Goal: Task Accomplishment & Management: Manage account settings

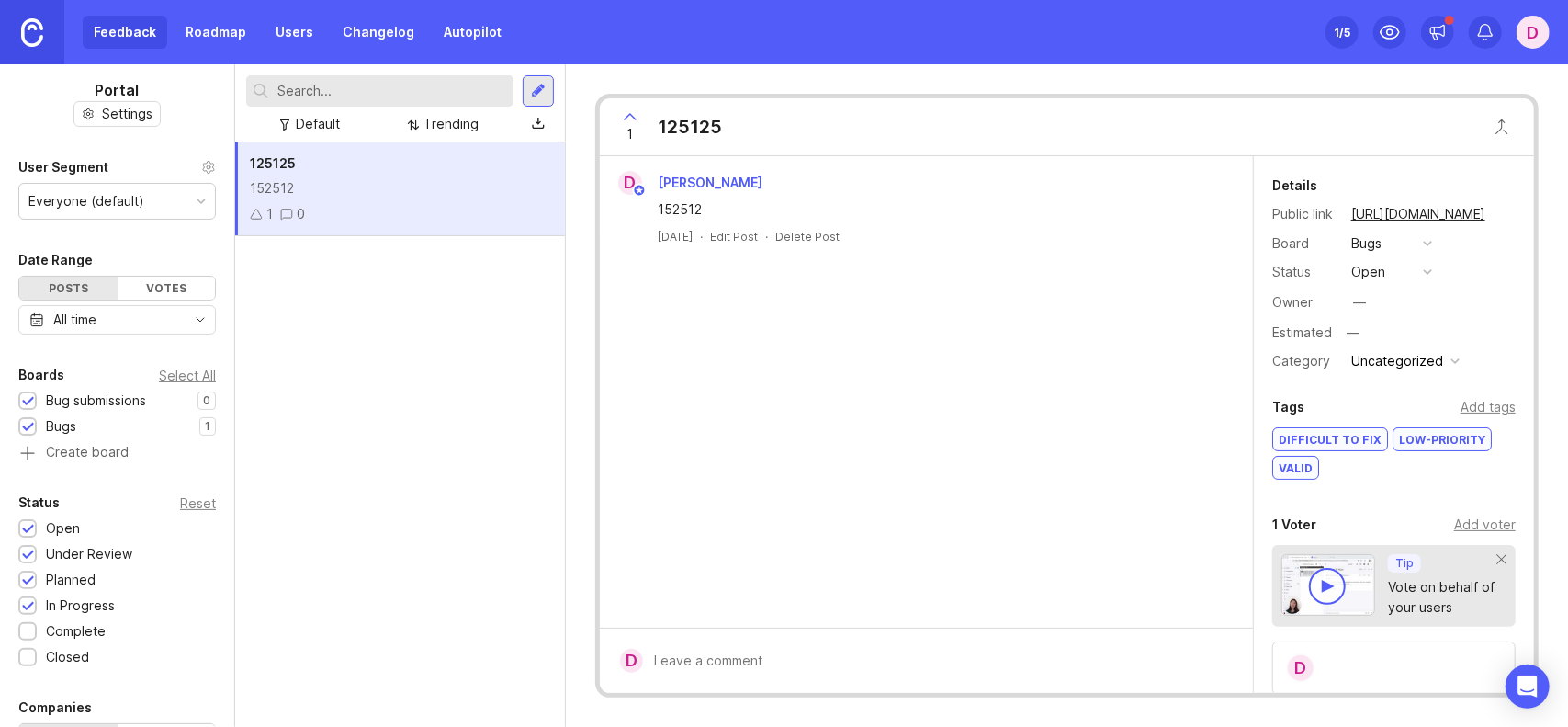
click at [126, 217] on div "Everyone (default)" at bounding box center [117, 200] width 196 height 35
click at [145, 196] on div "Everyone (default)" at bounding box center [117, 200] width 196 height 35
click at [139, 310] on div "All time" at bounding box center [117, 319] width 197 height 29
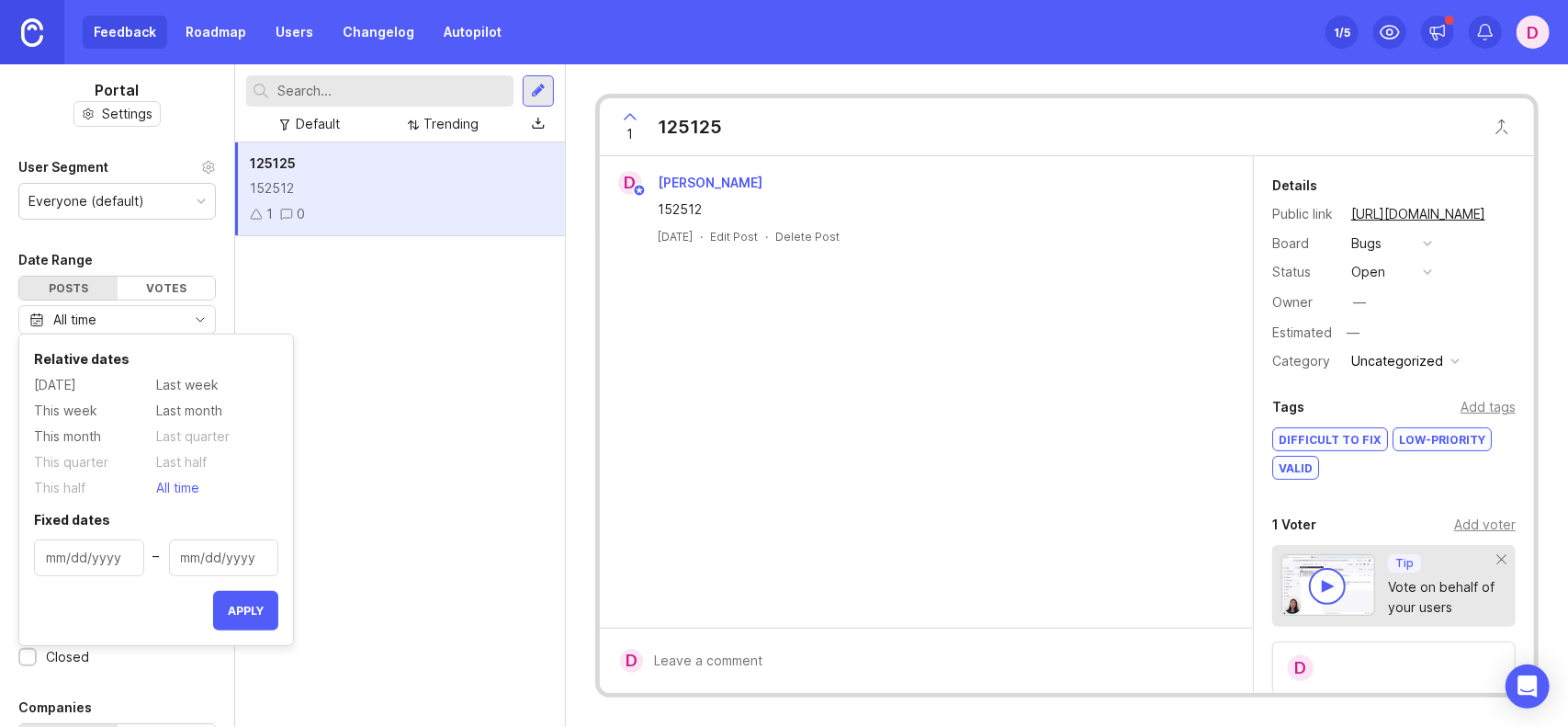
click at [142, 312] on div "All time" at bounding box center [117, 319] width 197 height 29
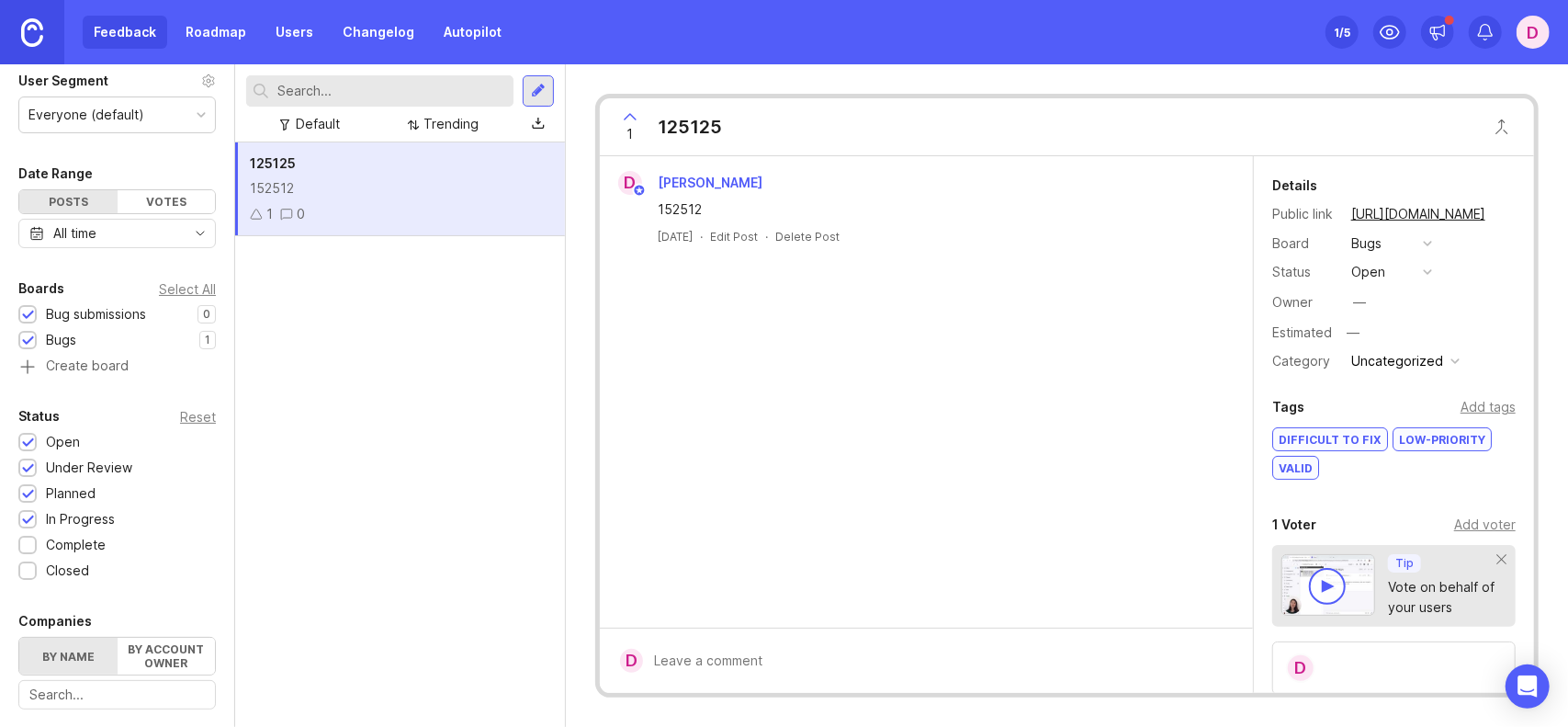
scroll to position [92, 0]
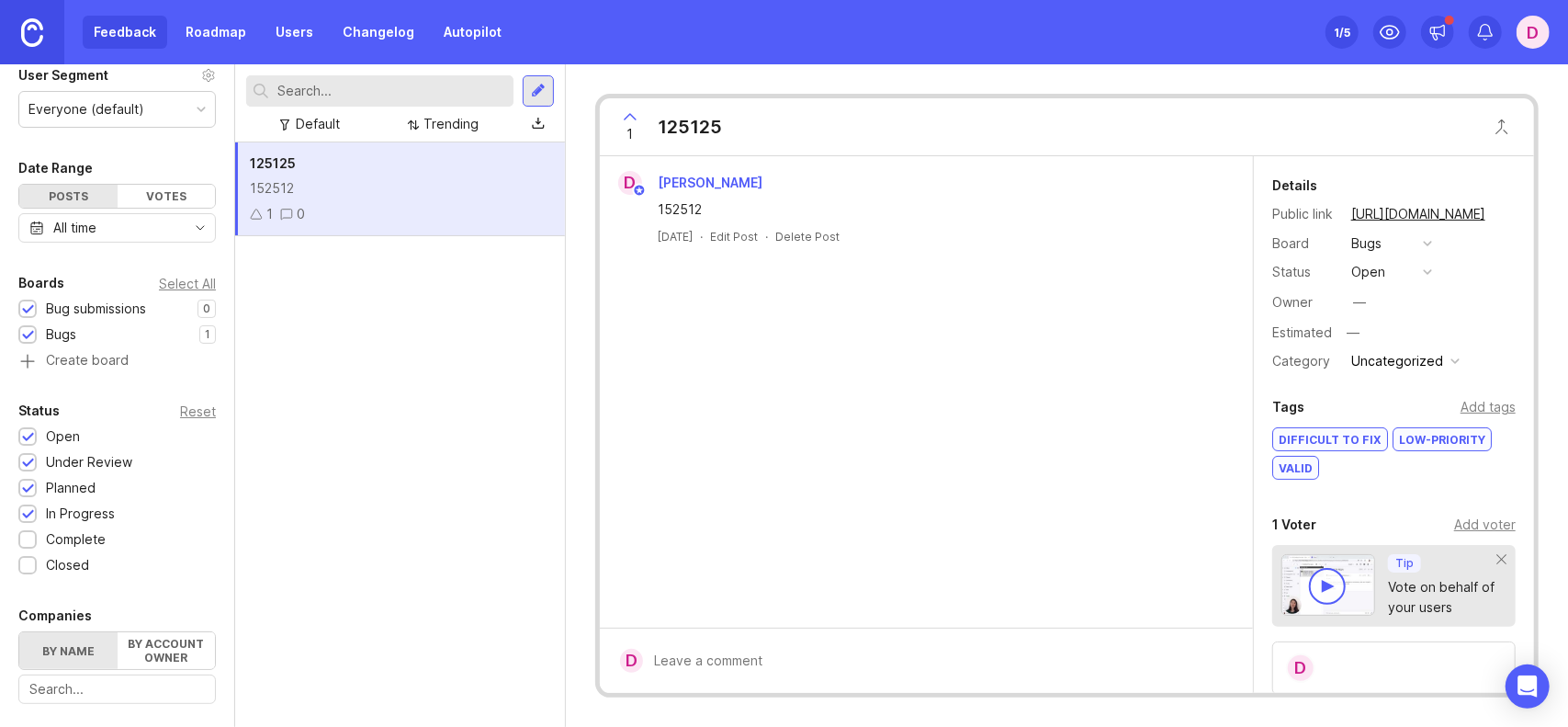
click at [122, 306] on div "Bug submissions" at bounding box center [95, 309] width 100 height 21
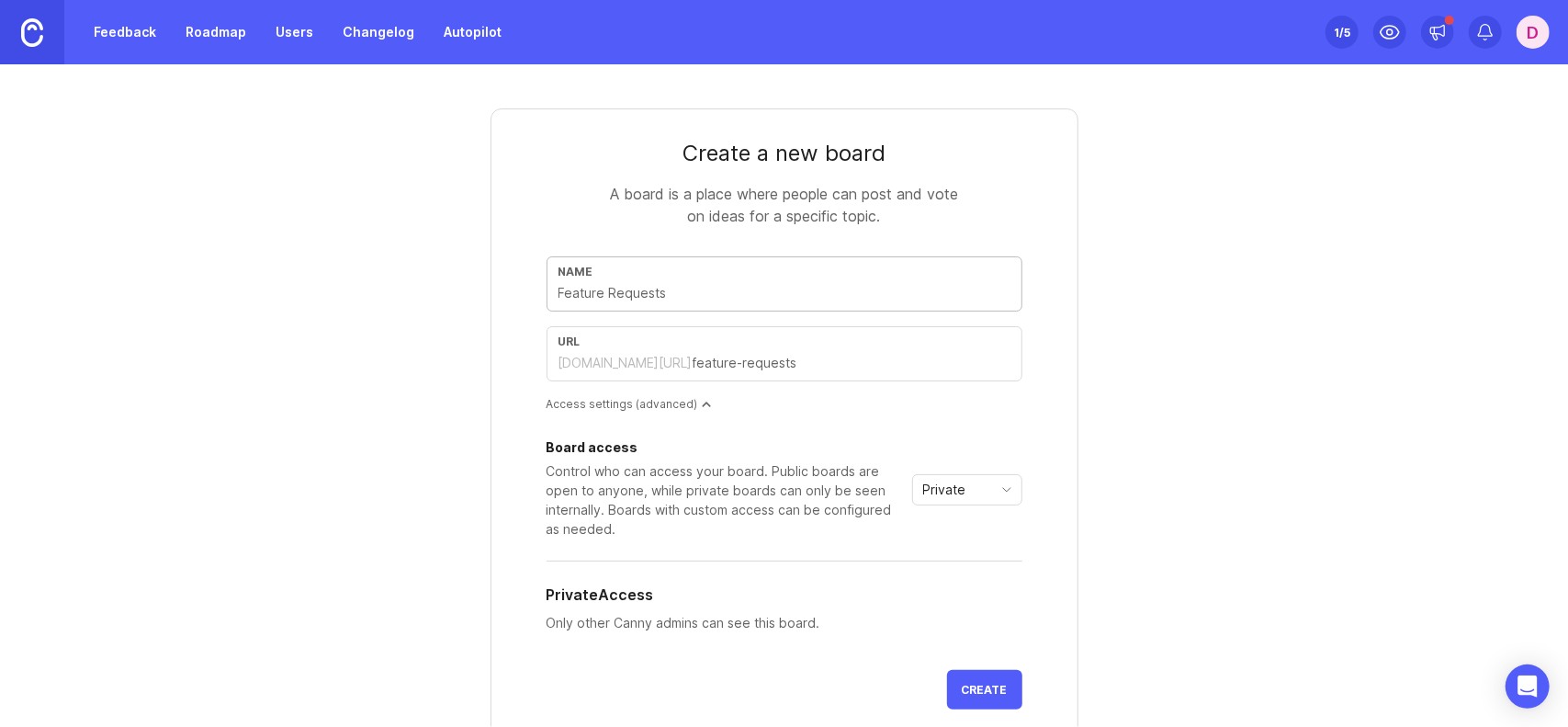
type input "S"
type input "s"
type input "Su"
type input "su"
type input "Sug"
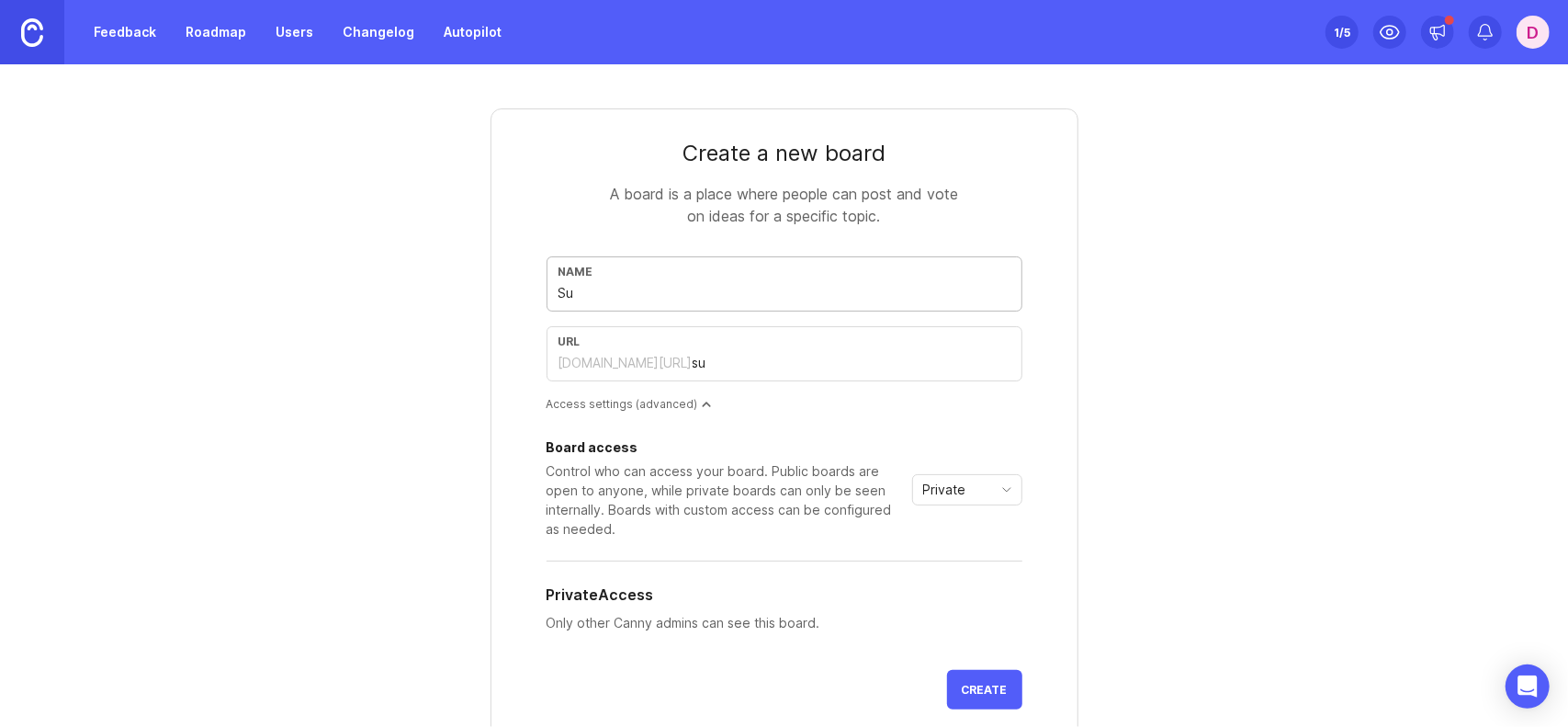
type input "sug"
type input "[PERSON_NAME]"
type input "Sugge"
type input "sugge"
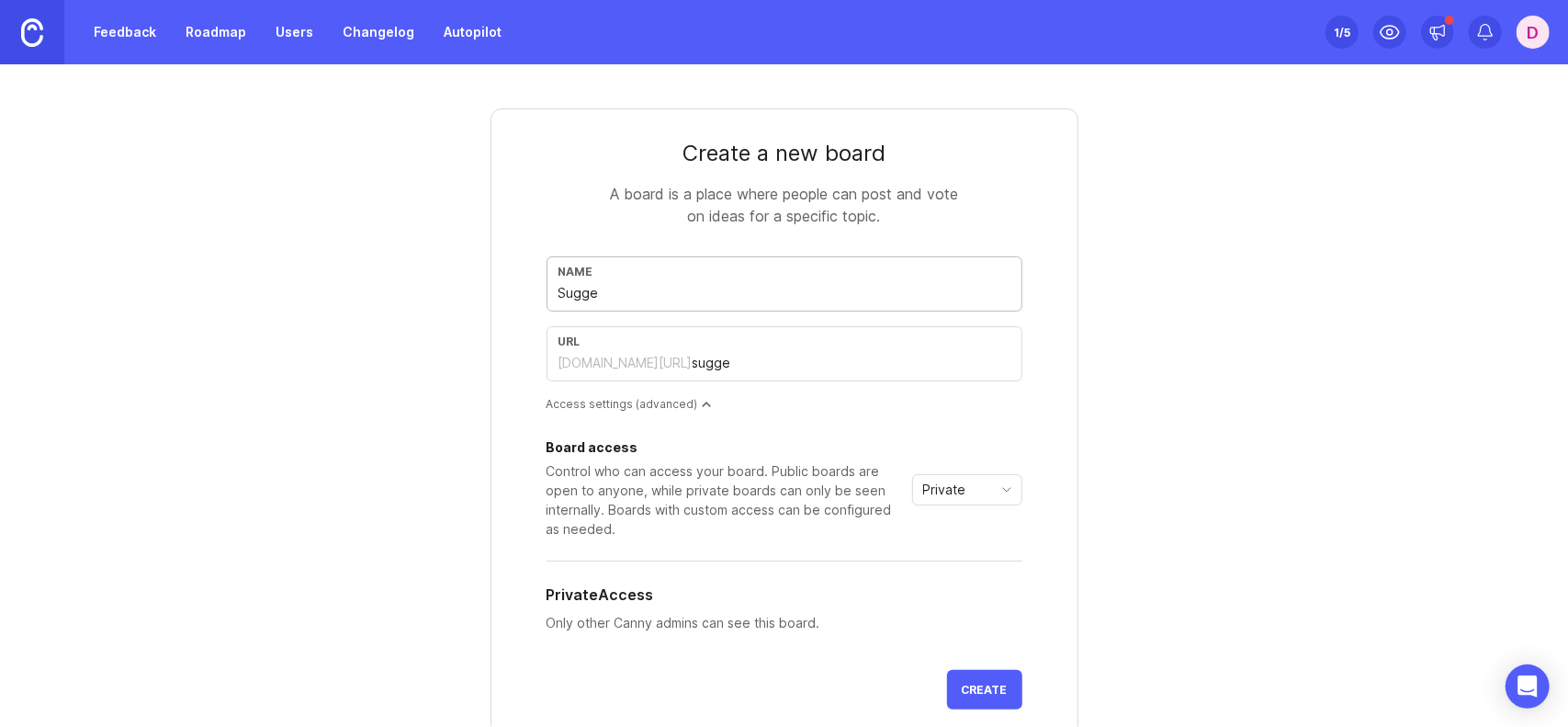
type input "Sugges"
type input "sugges"
type input "Suggest"
type input "suggest"
type input "Suggesti"
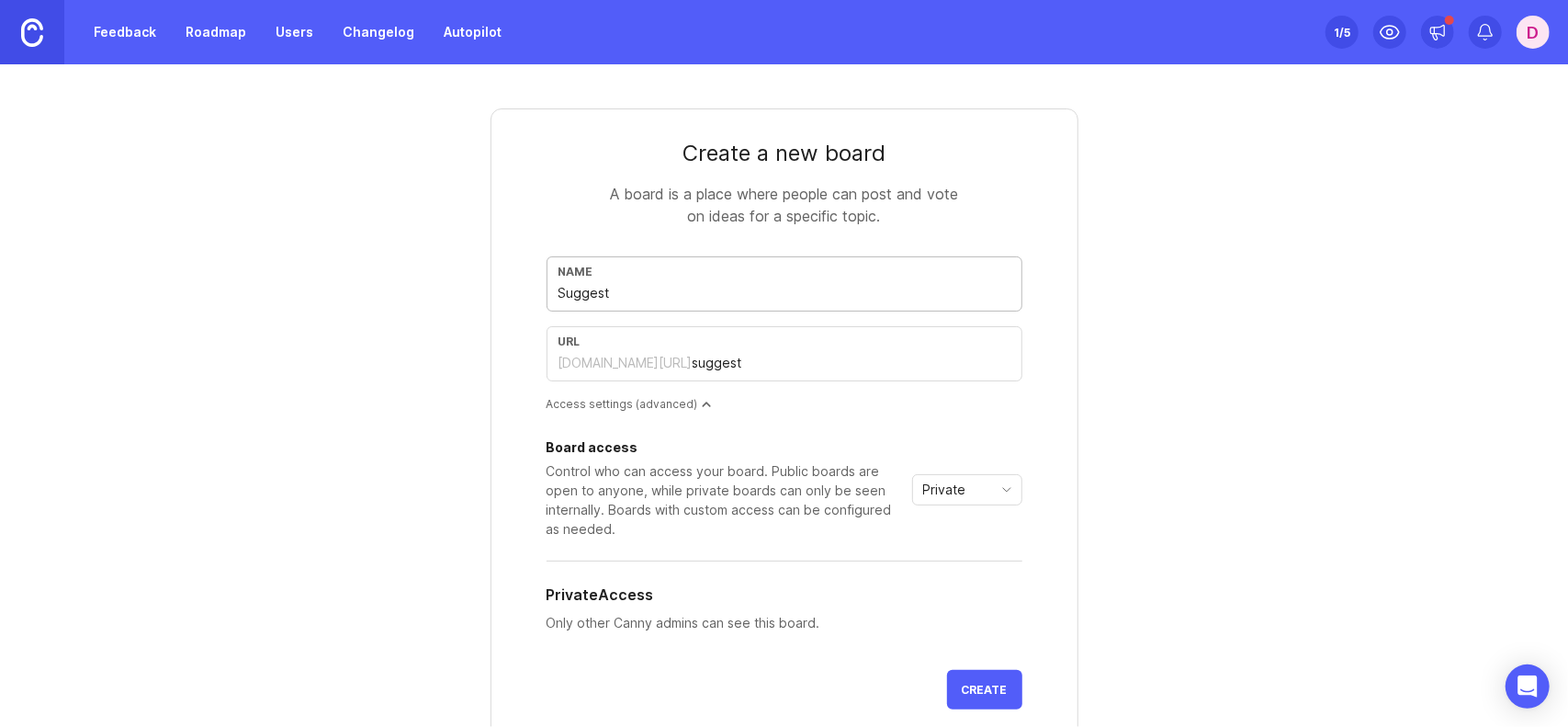
type input "suggesti"
type input "Suggestio"
type input "suggestio"
type input "Suggestion"
type input "suggestion"
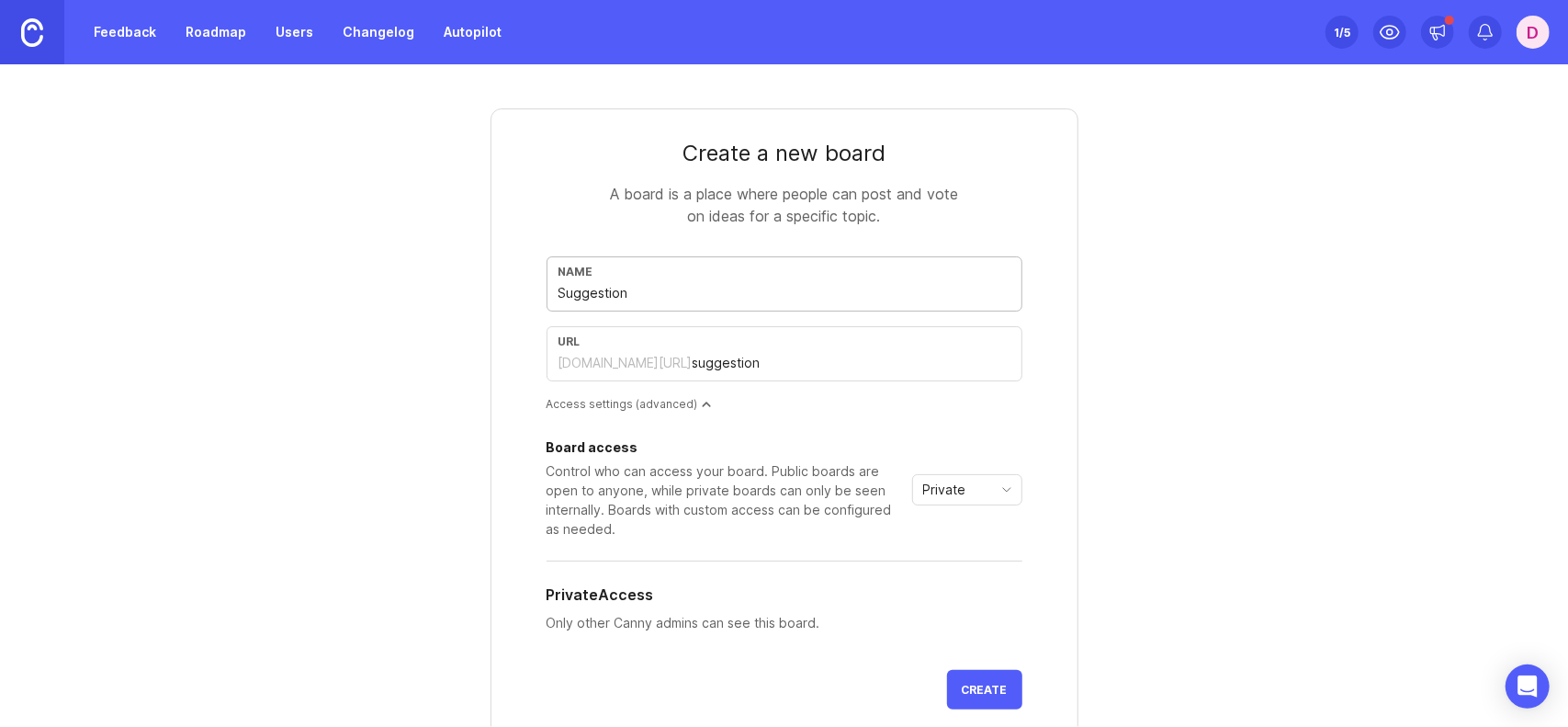
type input "Suggestions"
type input "suggestions"
type input "Suggestions"
click at [963, 506] on div "Board access Control who can access your board. Public boards are open to anyon…" at bounding box center [784, 489] width 476 height 97
click at [964, 495] on div "Private" at bounding box center [952, 489] width 79 height 29
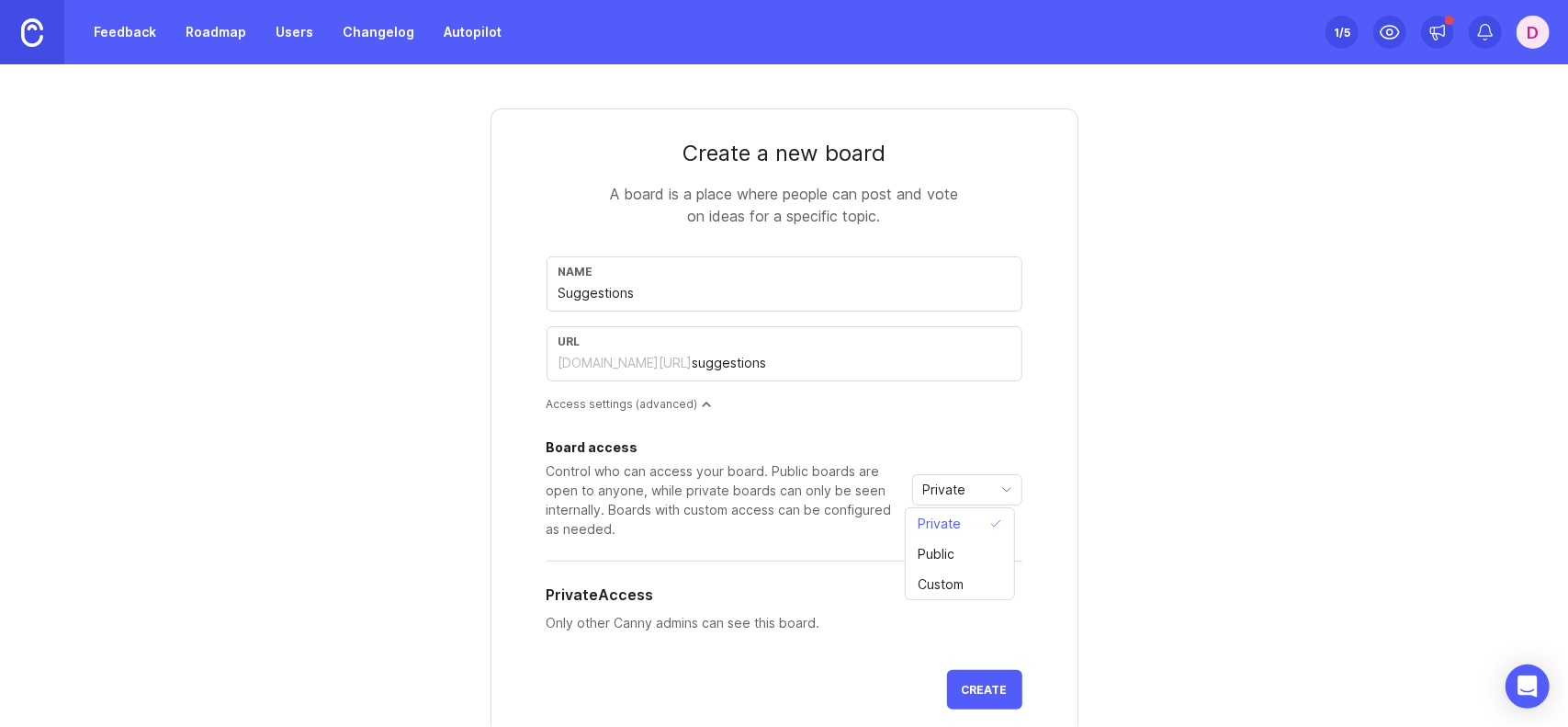
click at [965, 489] on div "Private" at bounding box center [952, 489] width 79 height 29
click at [981, 679] on button "Create" at bounding box center [984, 690] width 76 height 39
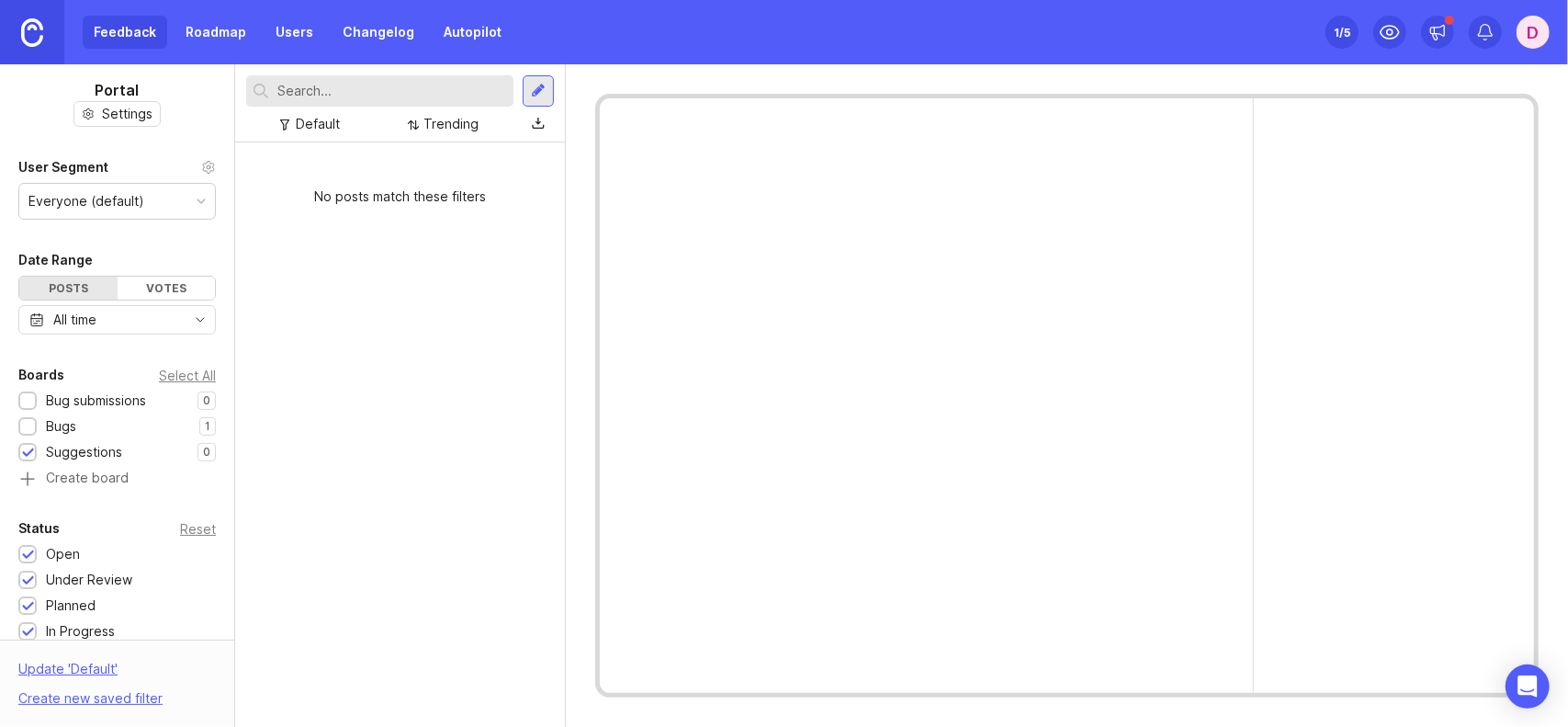
click at [40, 423] on div "Bugs" at bounding box center [52, 427] width 67 height 21
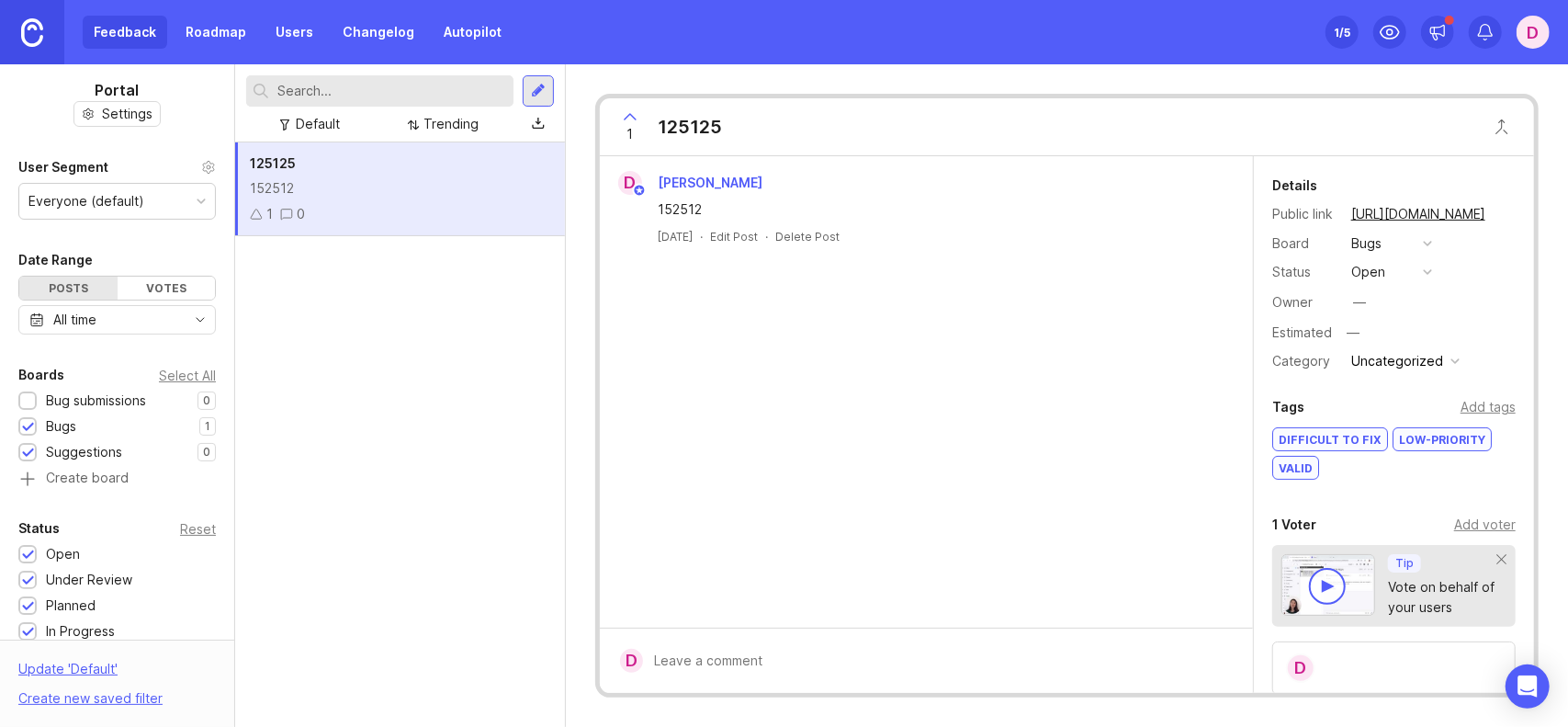
click at [29, 446] on div at bounding box center [28, 453] width 12 height 14
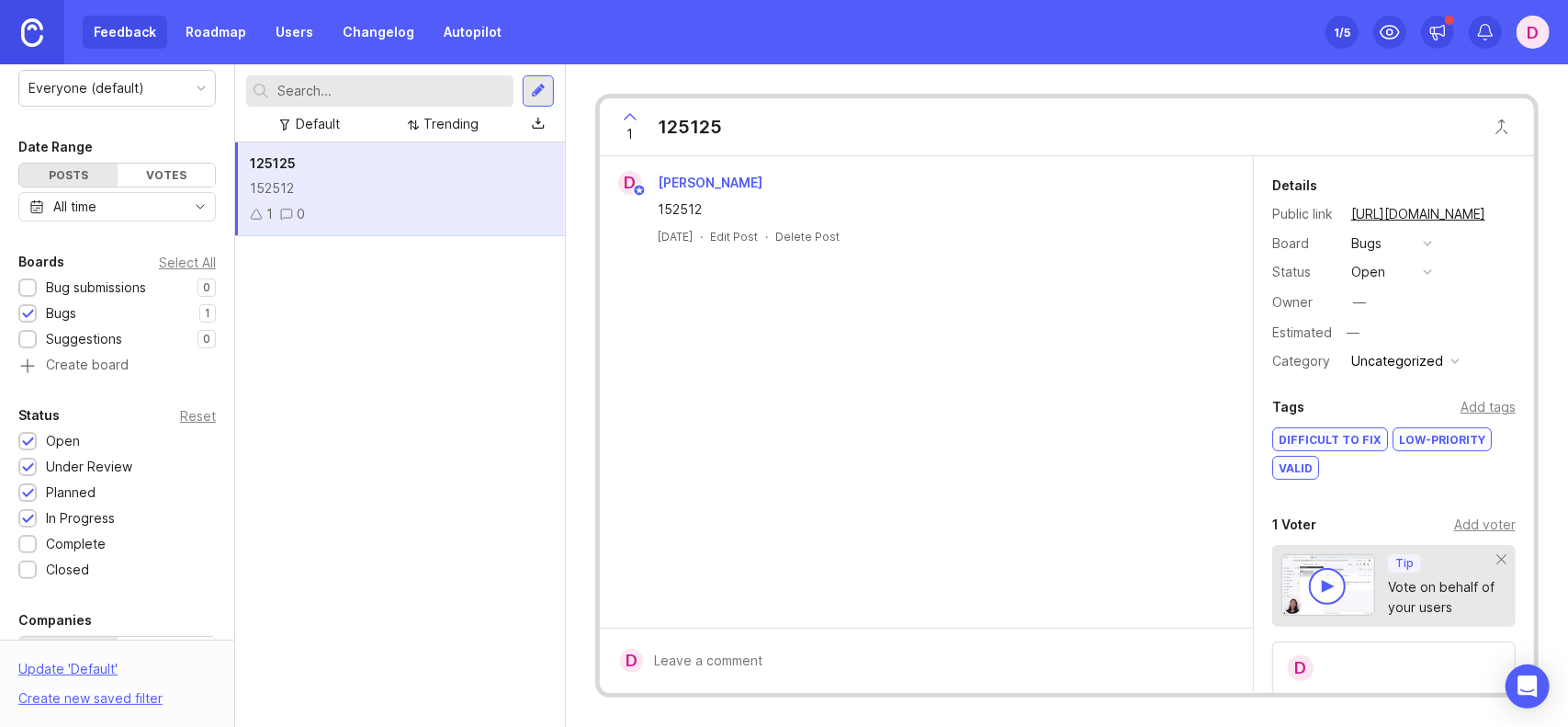
scroll to position [112, 0]
click at [1450, 356] on div "button" at bounding box center [1455, 361] width 9 height 9
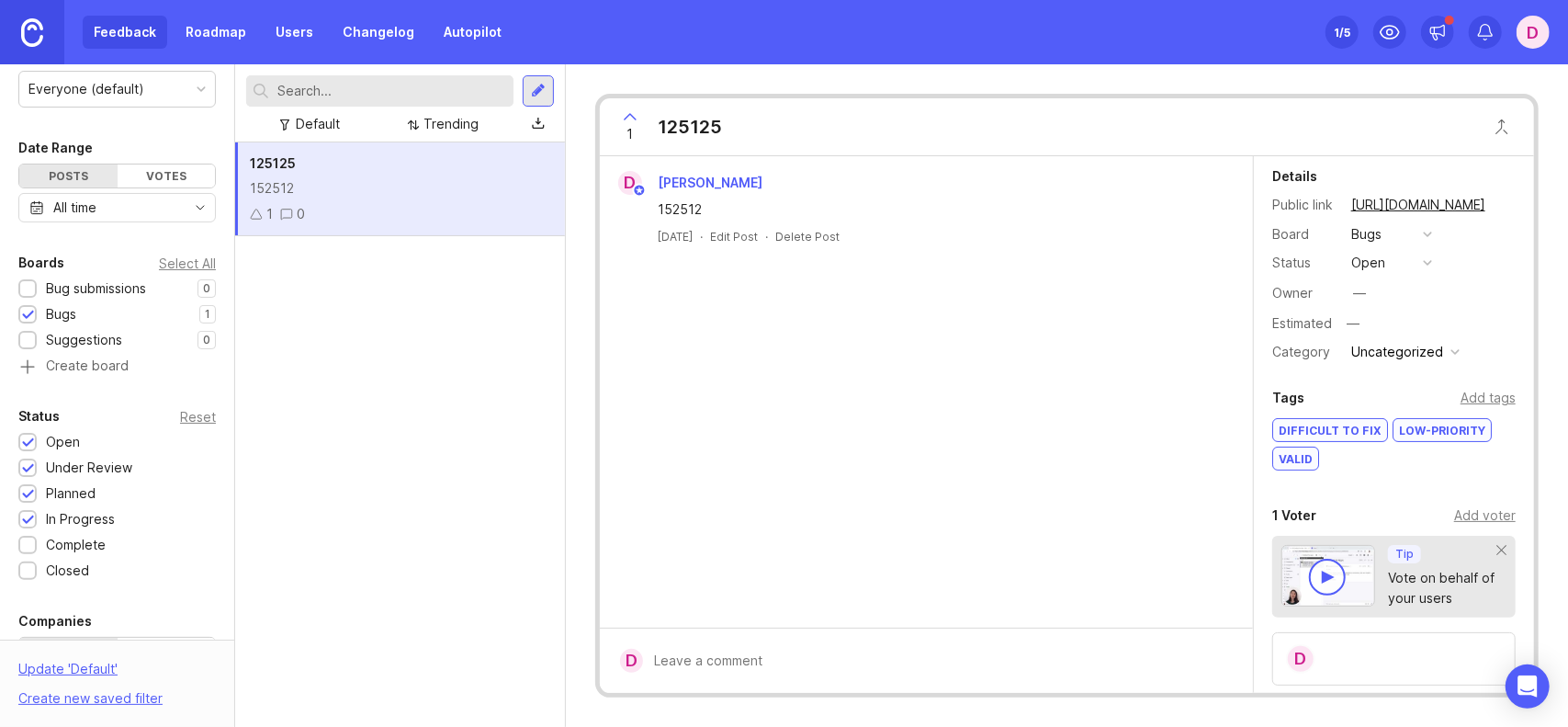
scroll to position [0, 0]
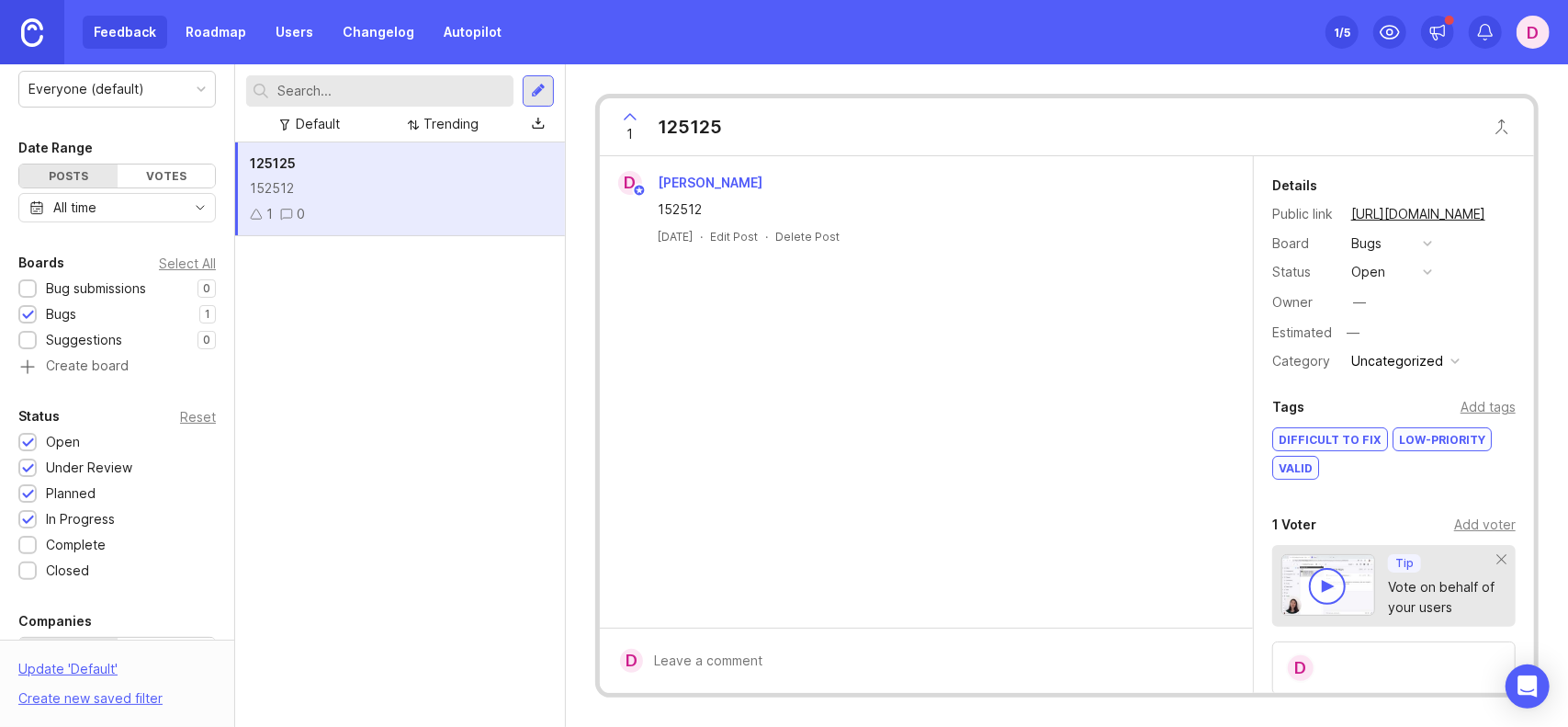
click at [1435, 260] on button "open" at bounding box center [1391, 272] width 92 height 24
click at [1140, 405] on div "D [PERSON_NAME] 152512 [DATE] · Edit Post · Delete Post" at bounding box center [926, 392] width 653 height 472
click at [1385, 236] on div "Bugs" at bounding box center [1391, 243] width 92 height 24
click at [1385, 235] on div "Bugs" at bounding box center [1391, 243] width 92 height 24
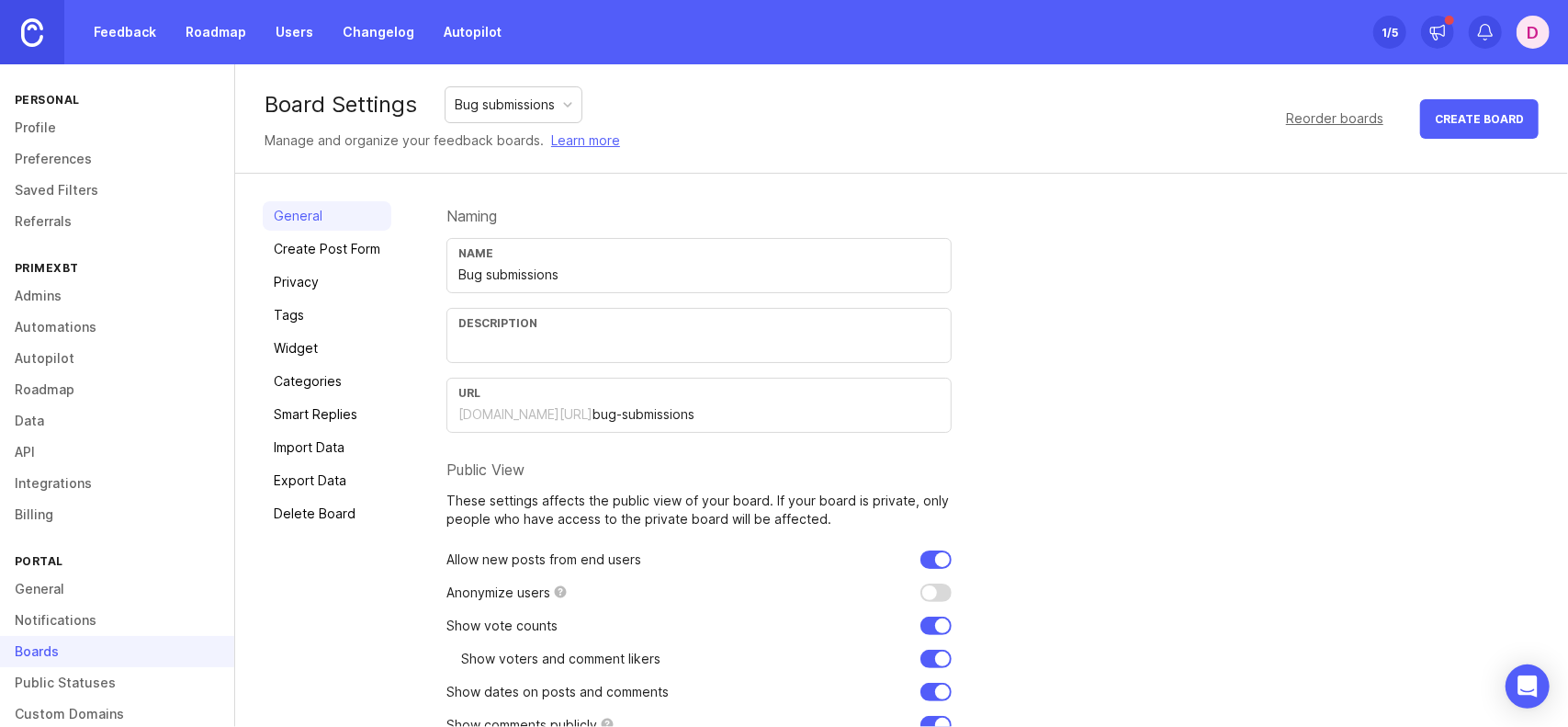
click at [286, 517] on link "Delete Board" at bounding box center [327, 513] width 128 height 29
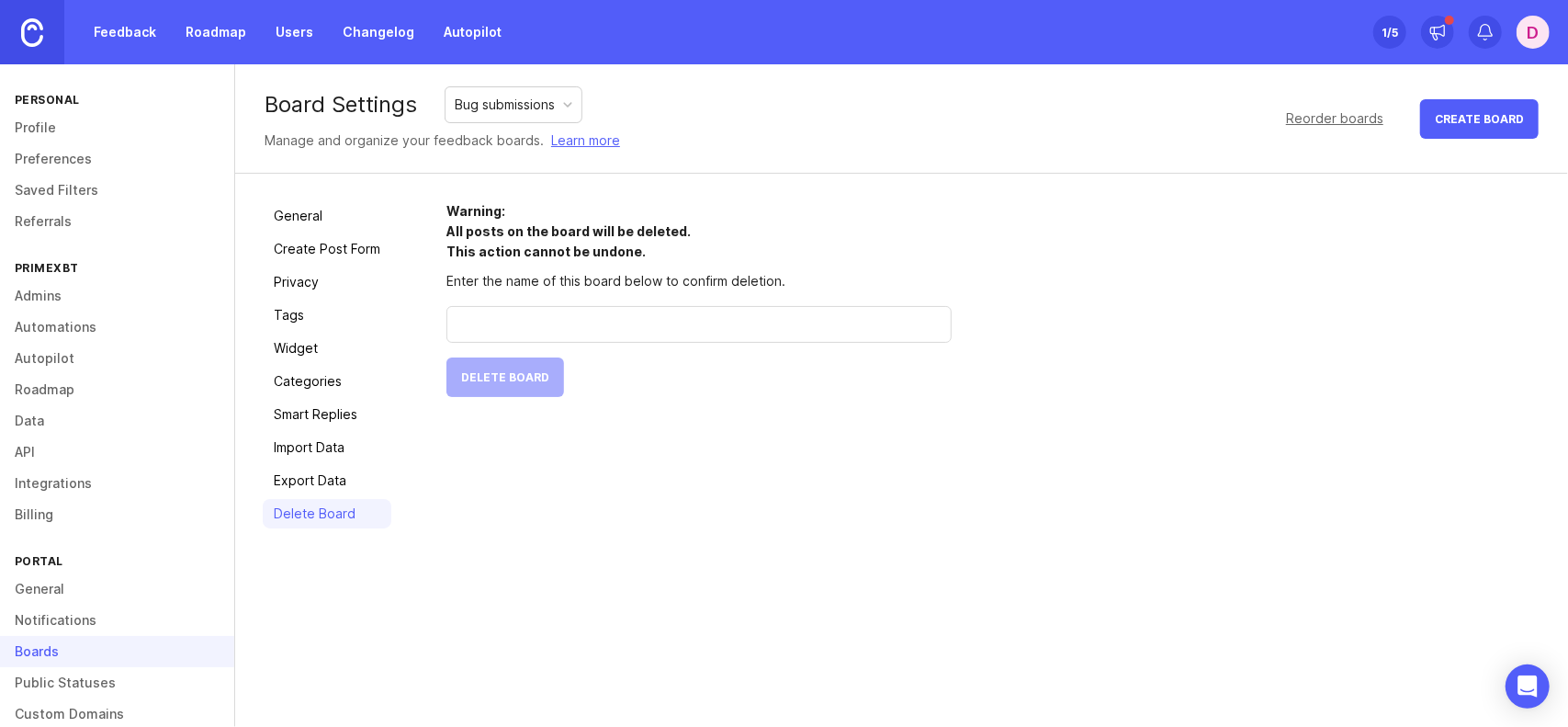
click at [532, 316] on input "text" at bounding box center [699, 325] width 481 height 21
type input "Bug submissions"
click at [474, 371] on span "Delete Board" at bounding box center [505, 377] width 88 height 14
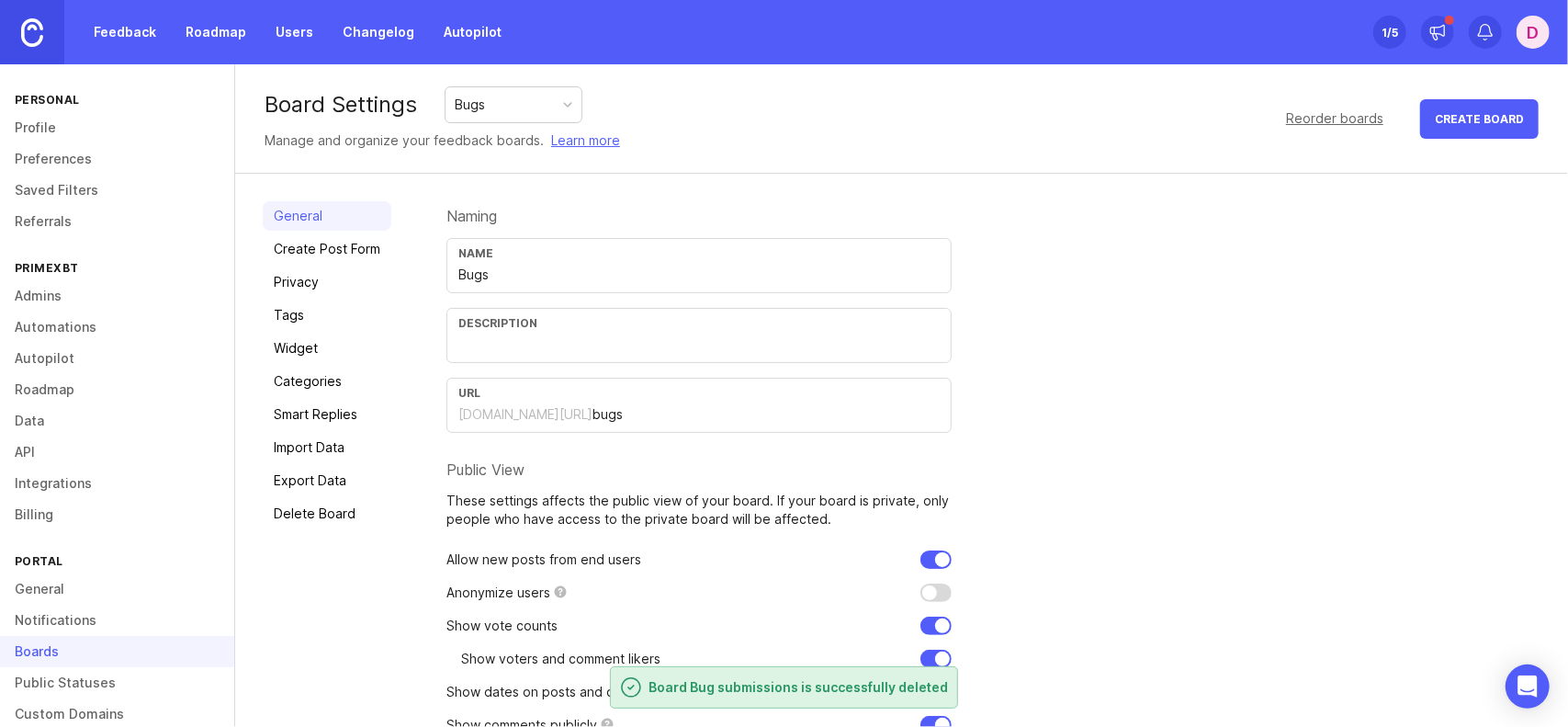
click at [112, 30] on link "Feedback" at bounding box center [124, 32] width 84 height 33
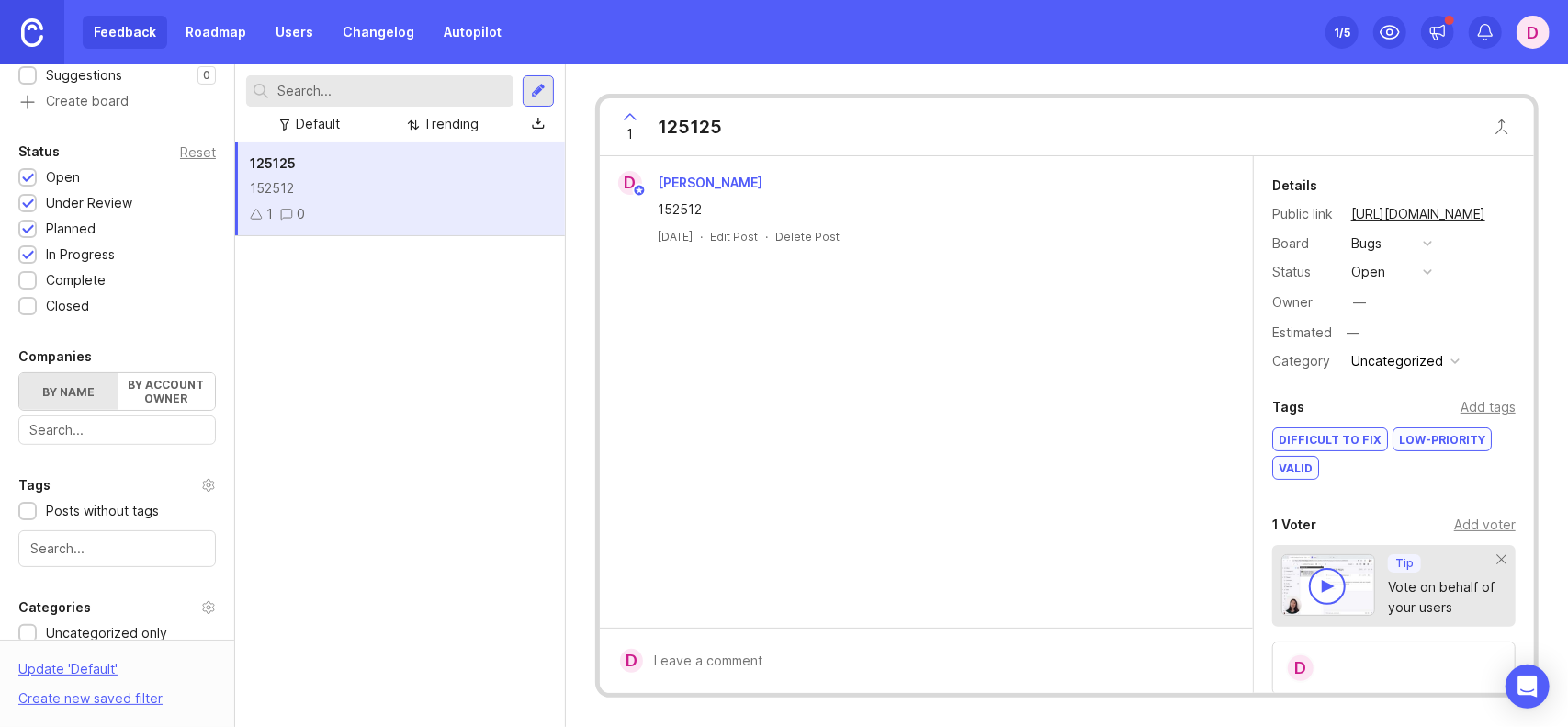
scroll to position [362, 0]
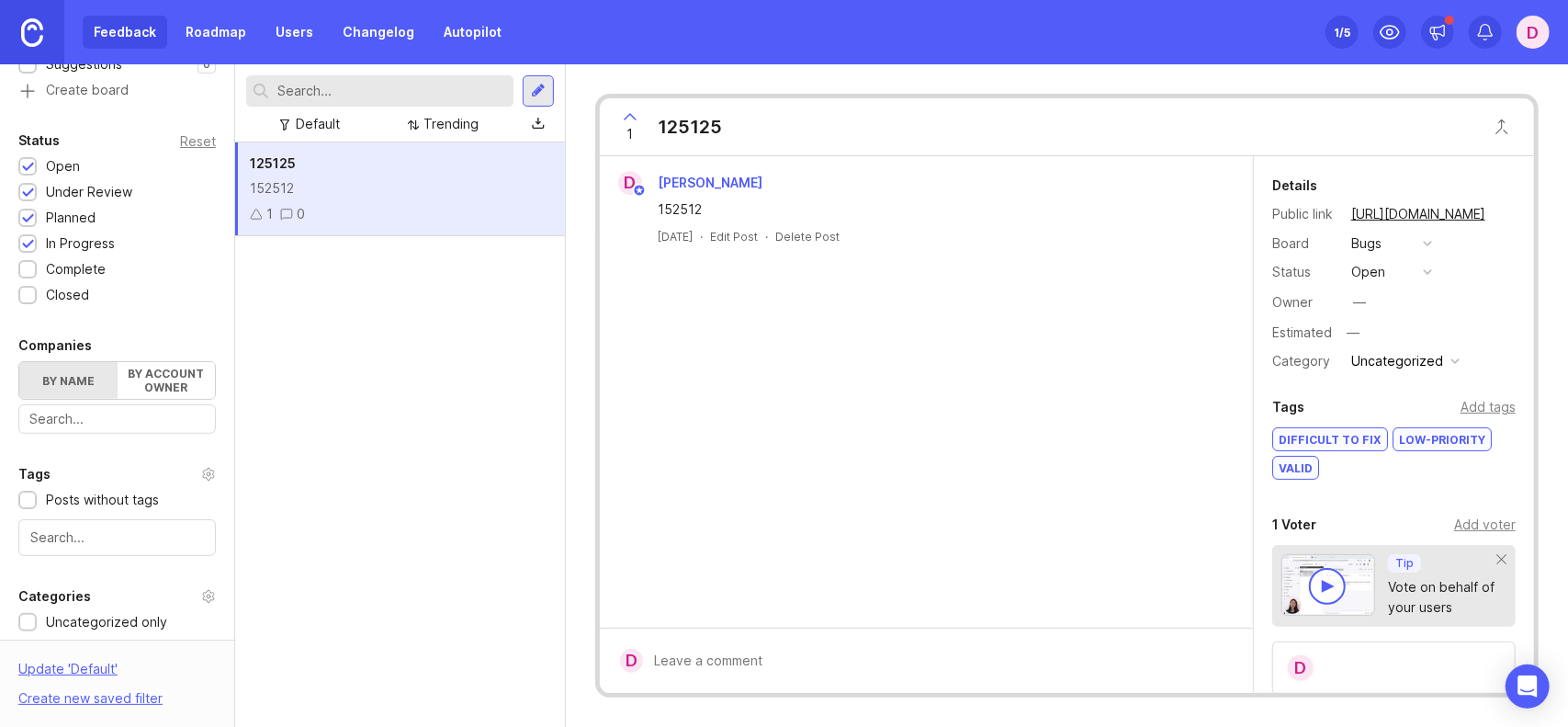
click at [135, 376] on label "By account owner" at bounding box center [167, 380] width 98 height 36
click at [20, 362] on input "By account owner" at bounding box center [20, 362] width 0 height 0
click at [81, 386] on label "By name" at bounding box center [68, 380] width 98 height 36
click at [20, 362] on input "By name" at bounding box center [20, 362] width 0 height 0
